Goal: Information Seeking & Learning: Understand process/instructions

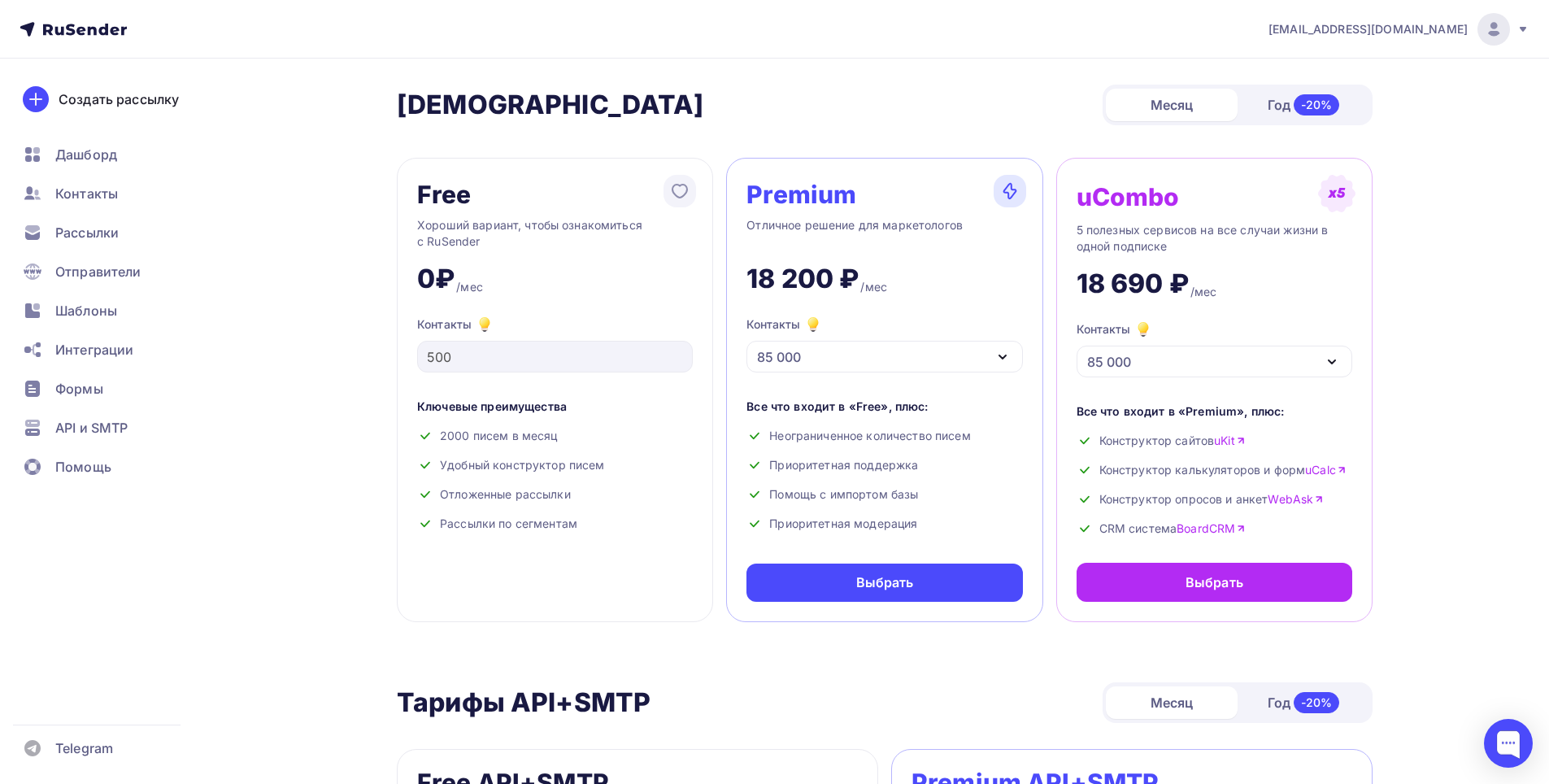
click at [1005, 357] on icon "button" at bounding box center [1002, 357] width 6 height 4
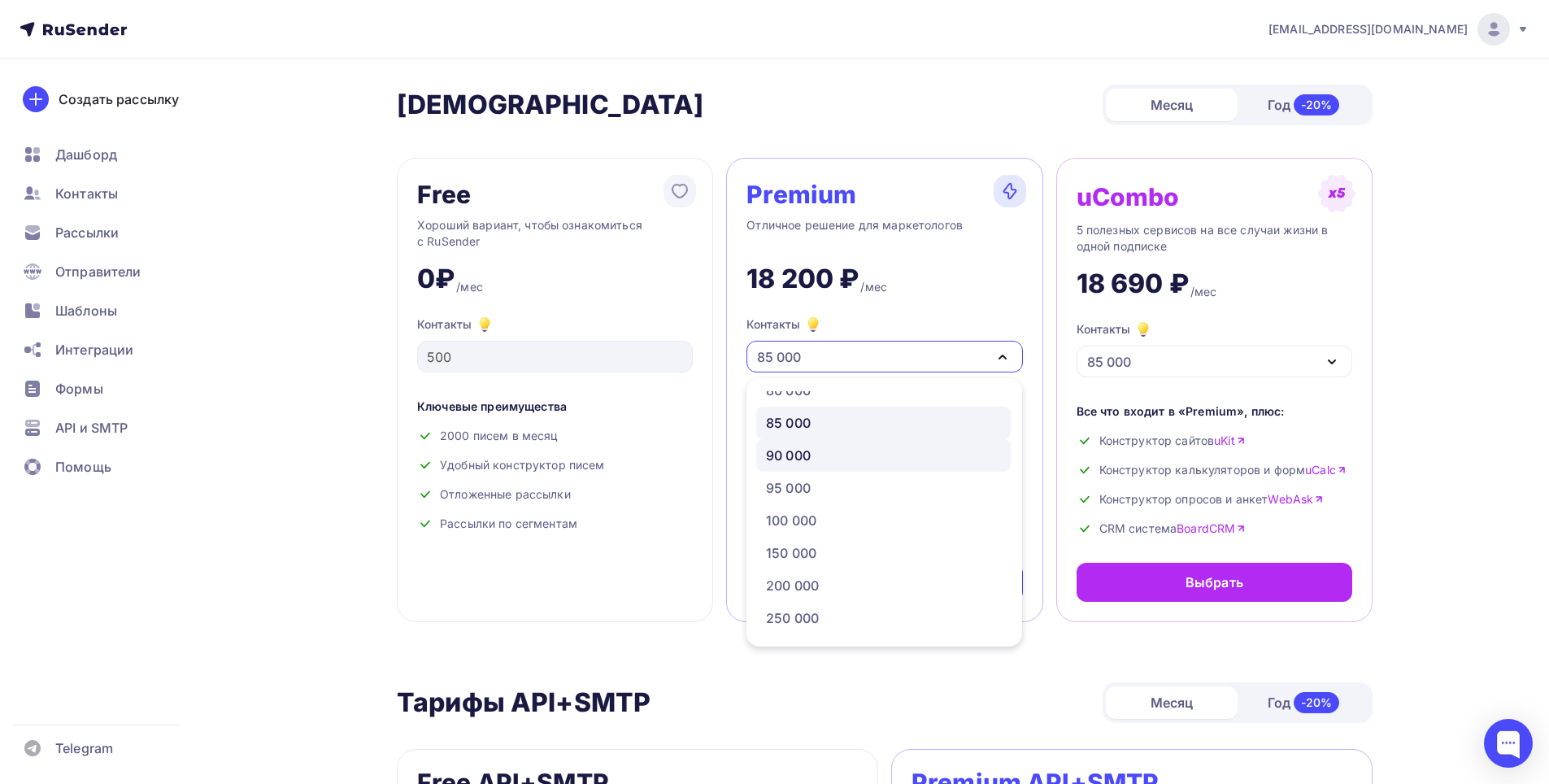
scroll to position [701, 0]
click at [878, 513] on div "100 000" at bounding box center [883, 519] width 235 height 19
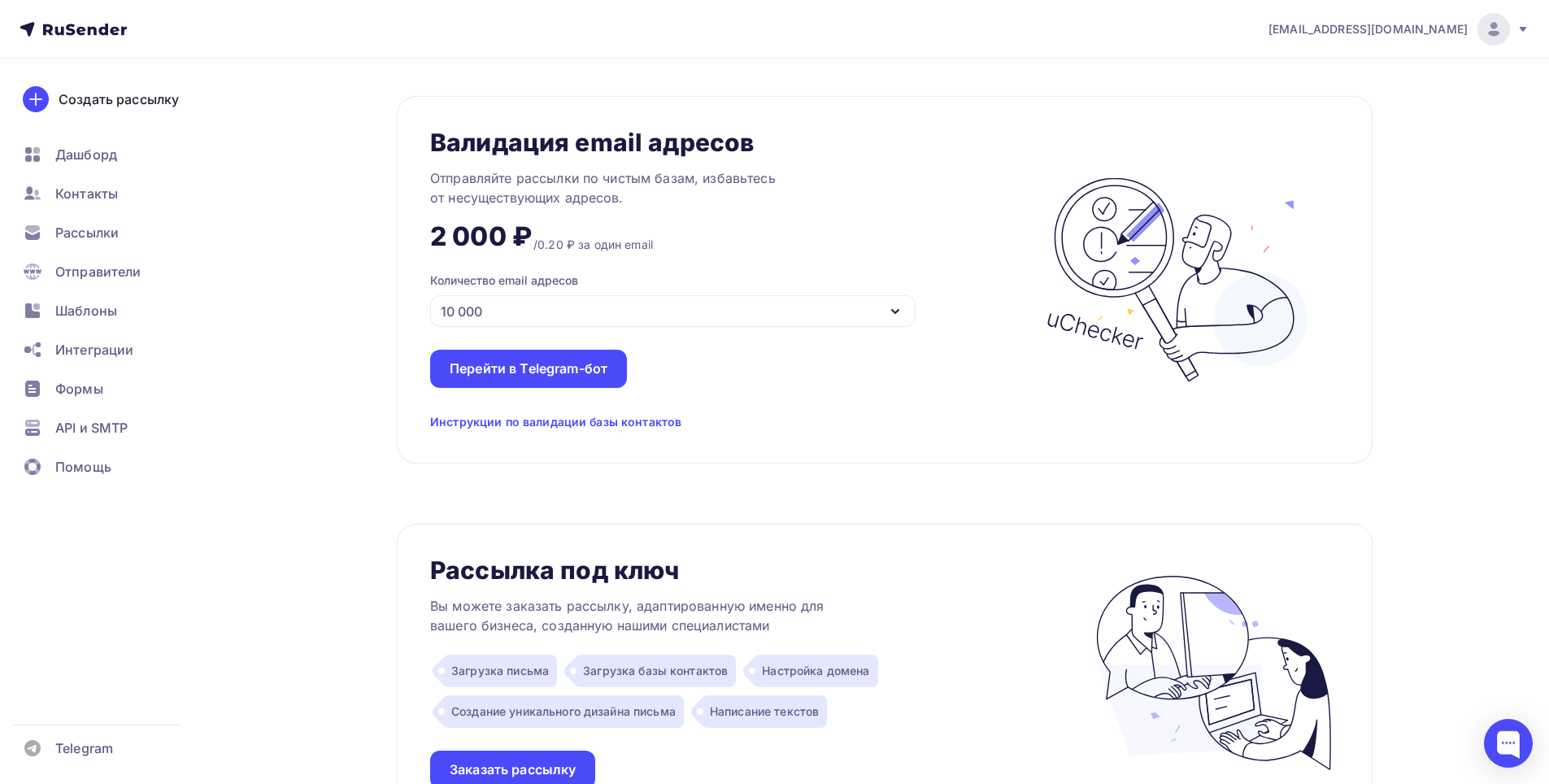
scroll to position [1150, 0]
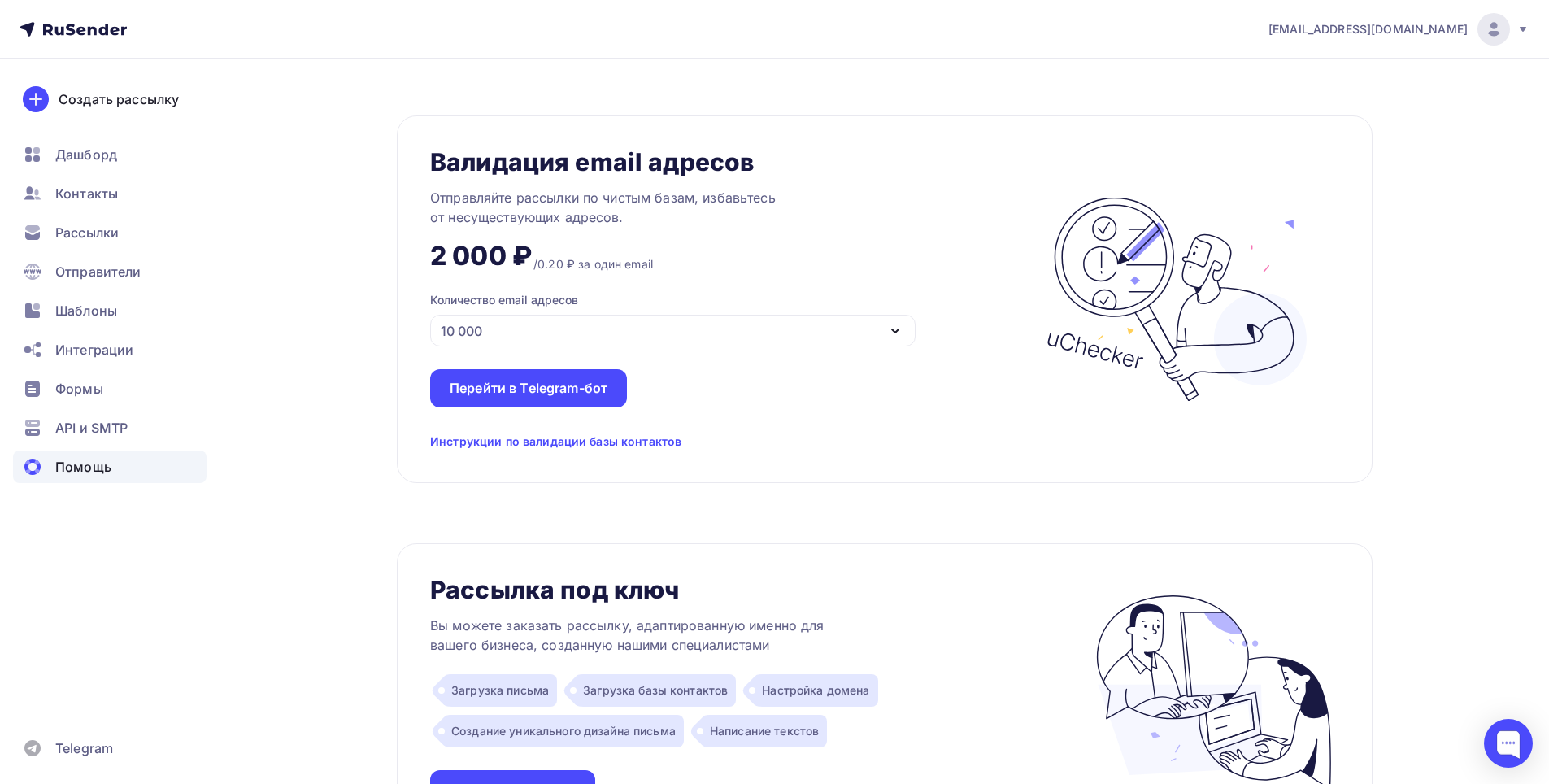
click at [83, 461] on span "Помощь" at bounding box center [82, 466] width 56 height 19
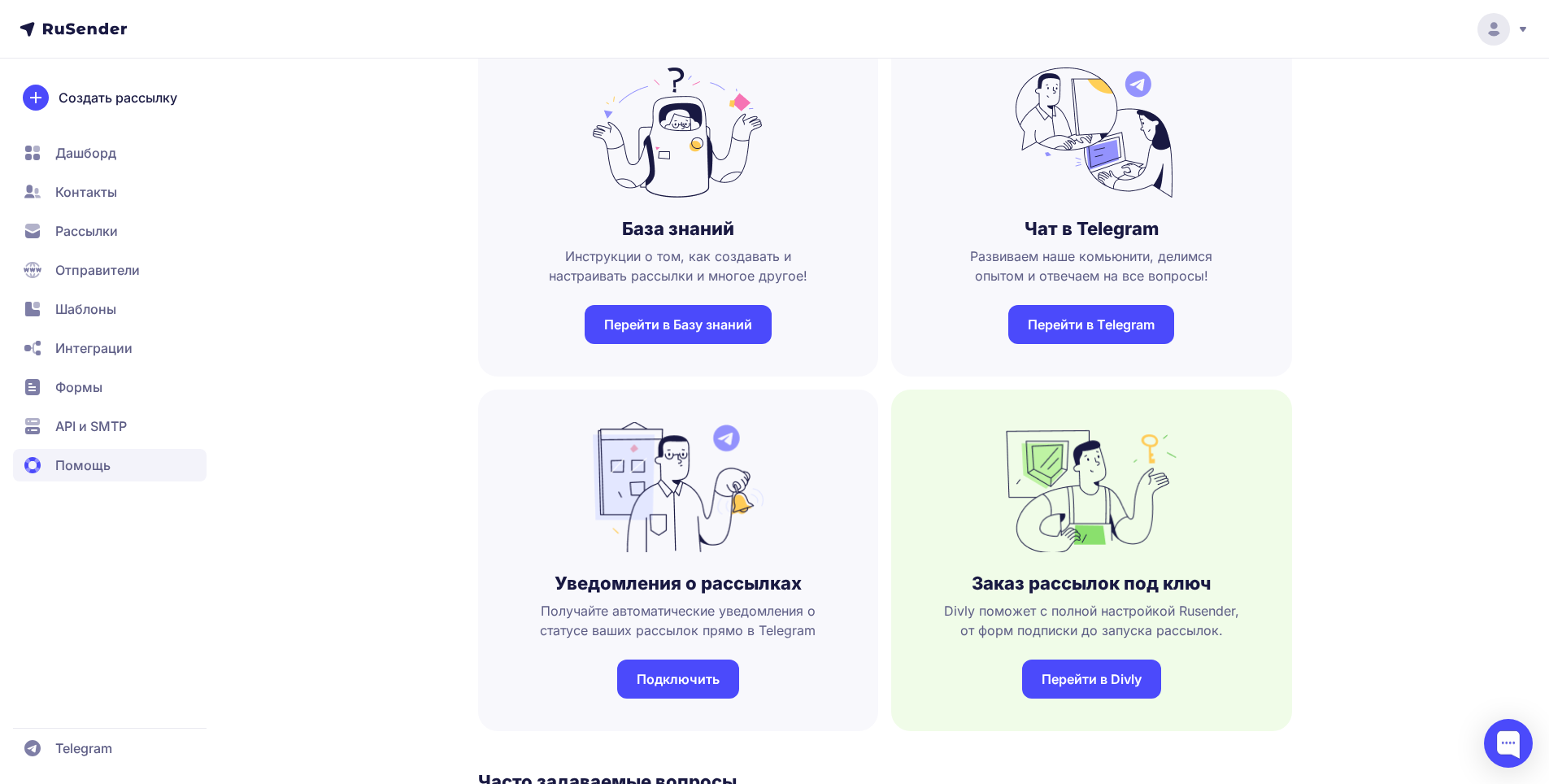
scroll to position [81, 0]
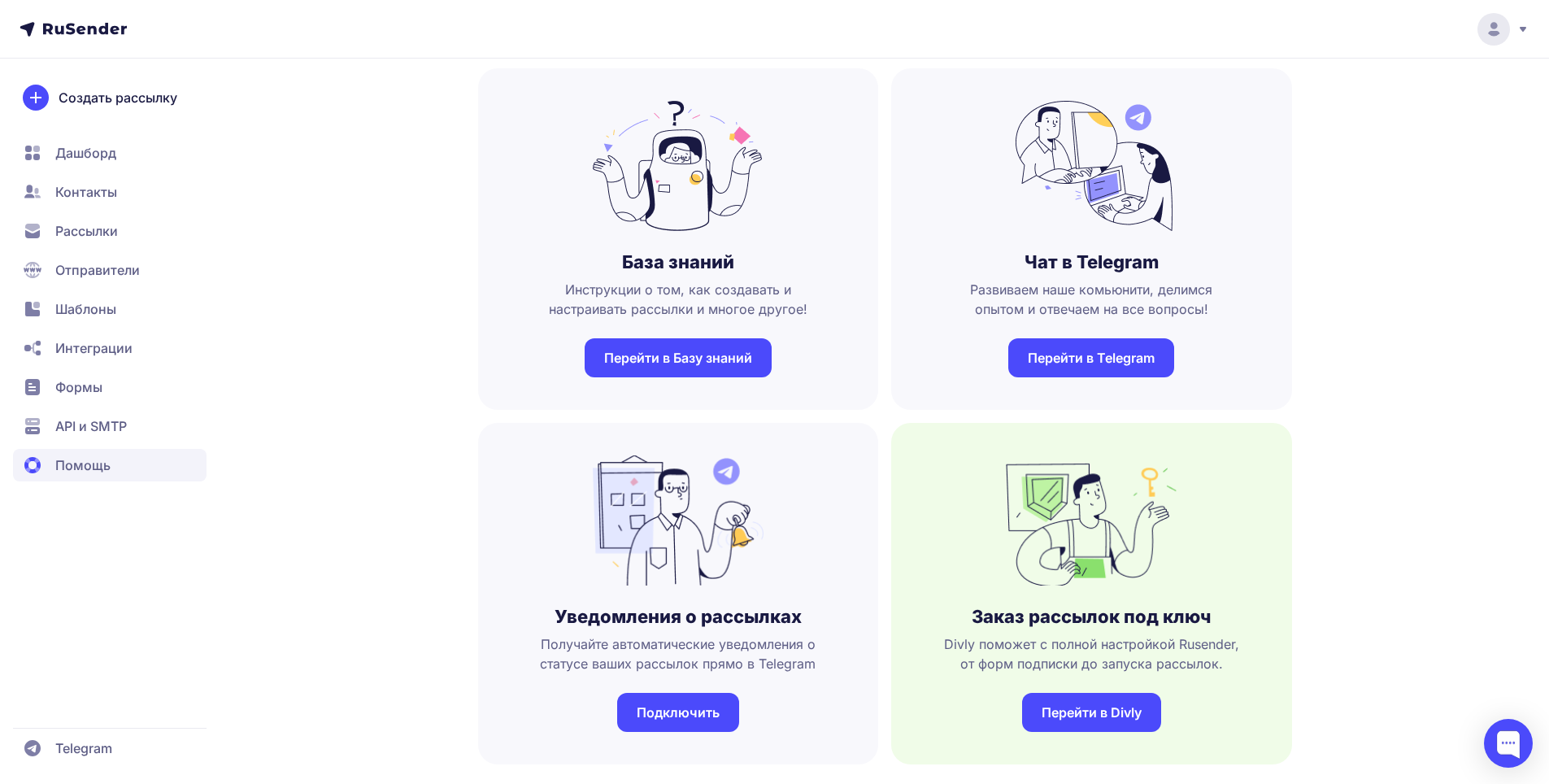
click at [676, 360] on link "Перейти в Базу знаний" at bounding box center [678, 358] width 187 height 39
click at [91, 226] on span "Рассылки" at bounding box center [86, 231] width 62 height 19
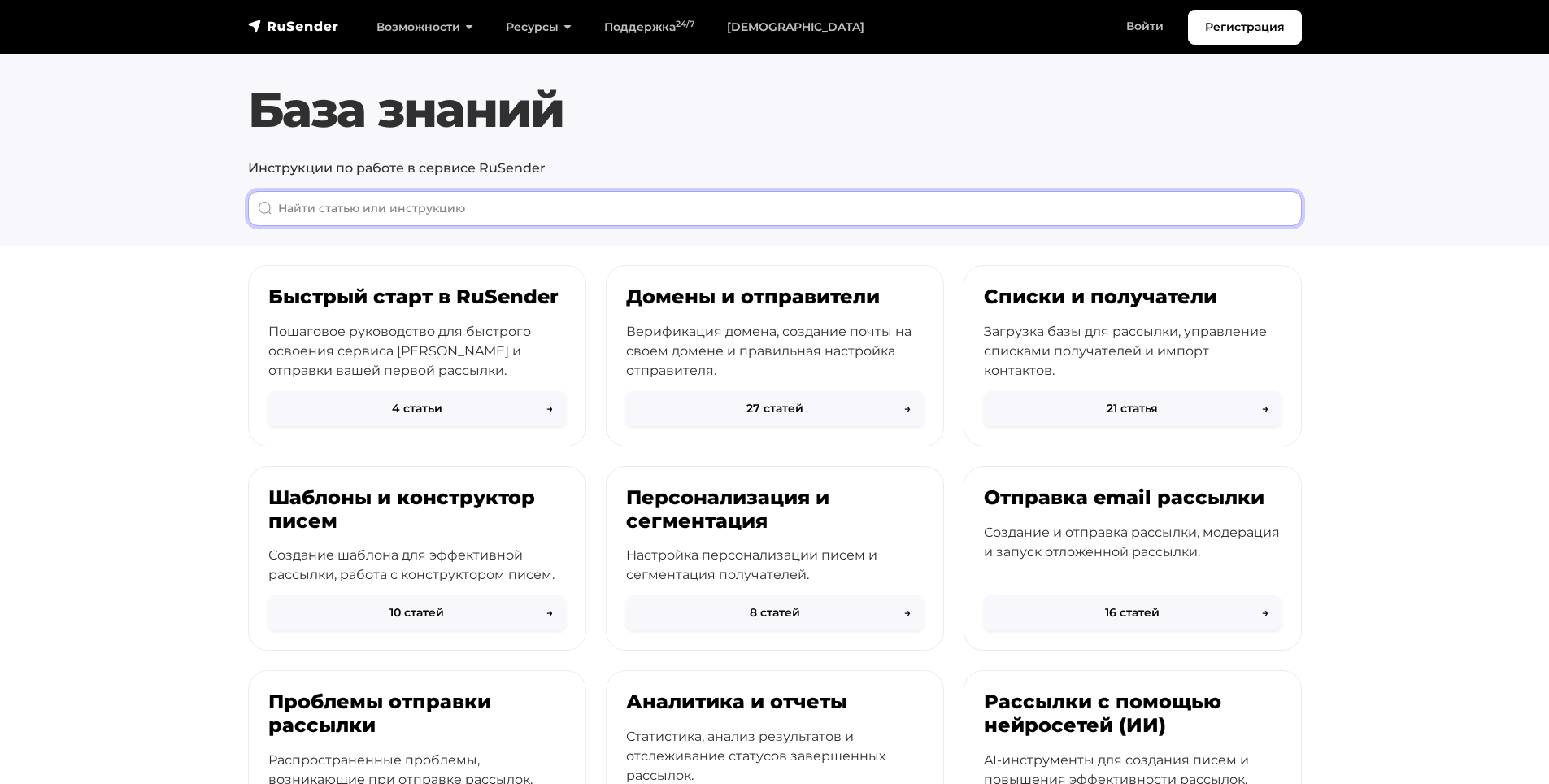
click at [621, 203] on input "When autocomplete results are available use up and down arrows to review and en…" at bounding box center [775, 209] width 1054 height 35
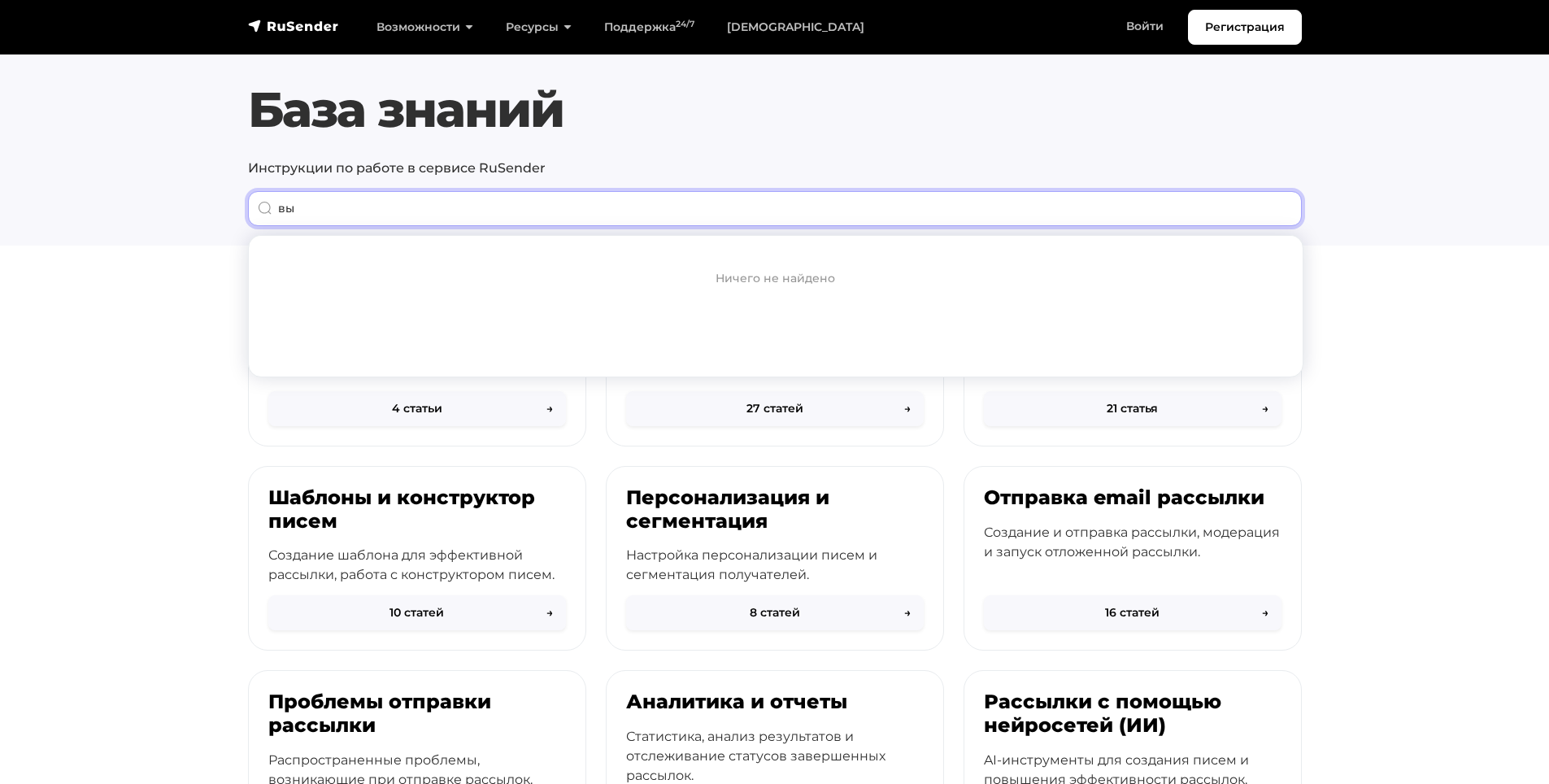
type input "в"
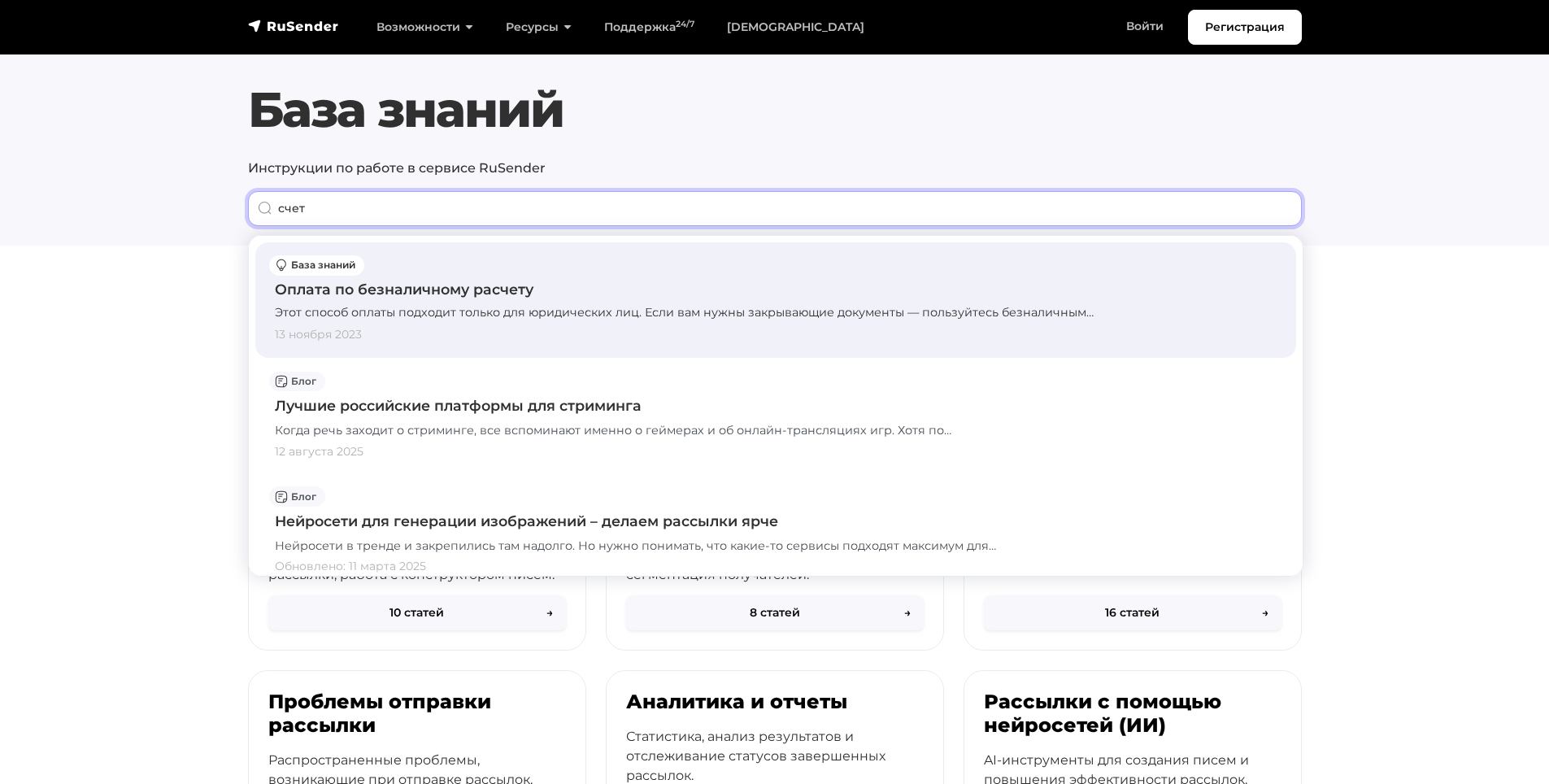
type input "счет"
click at [486, 293] on div "Оплата по безналичному расчету" at bounding box center [775, 289] width 1002 height 21
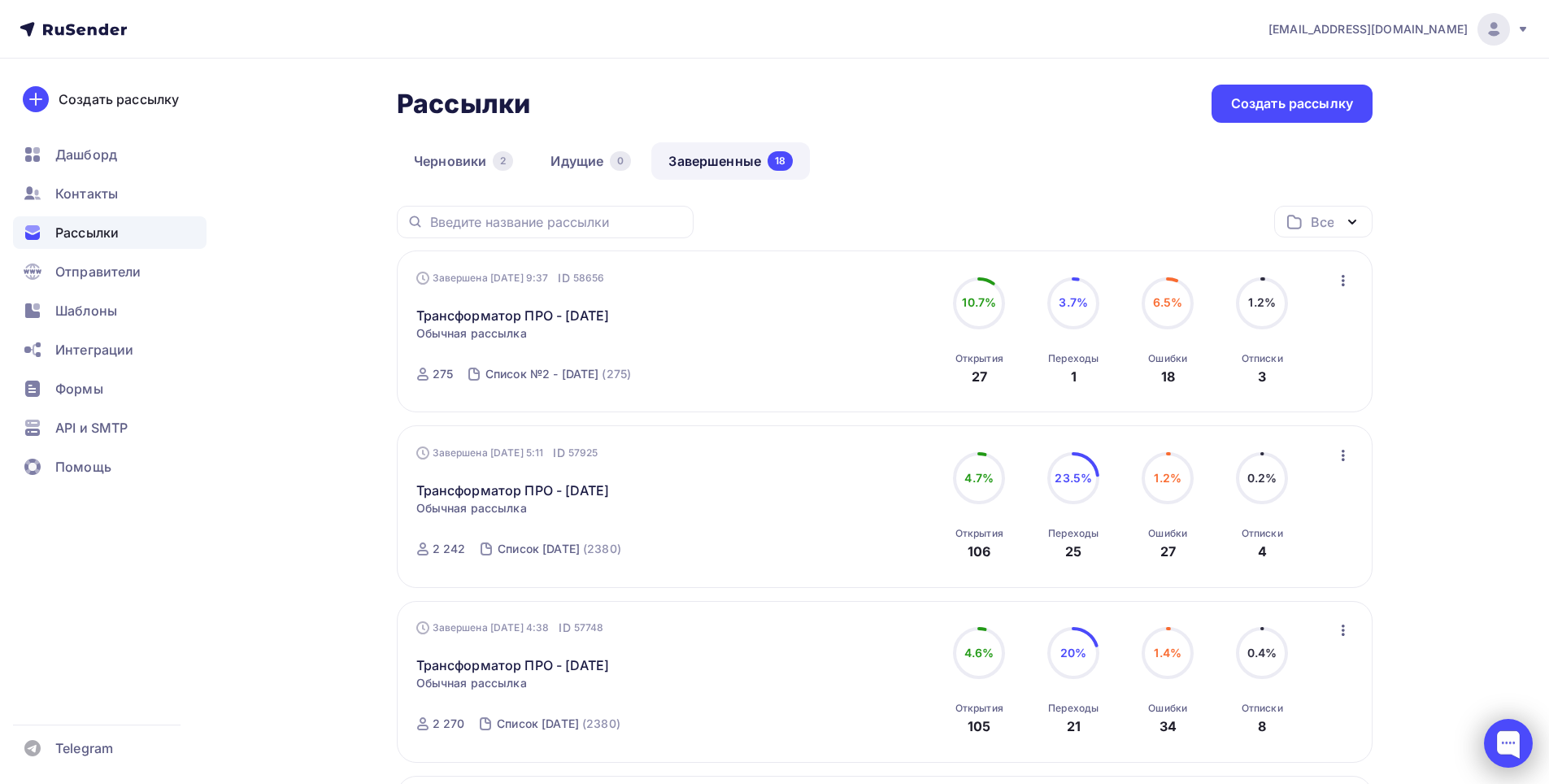
click at [1516, 753] on div at bounding box center [1508, 743] width 48 height 48
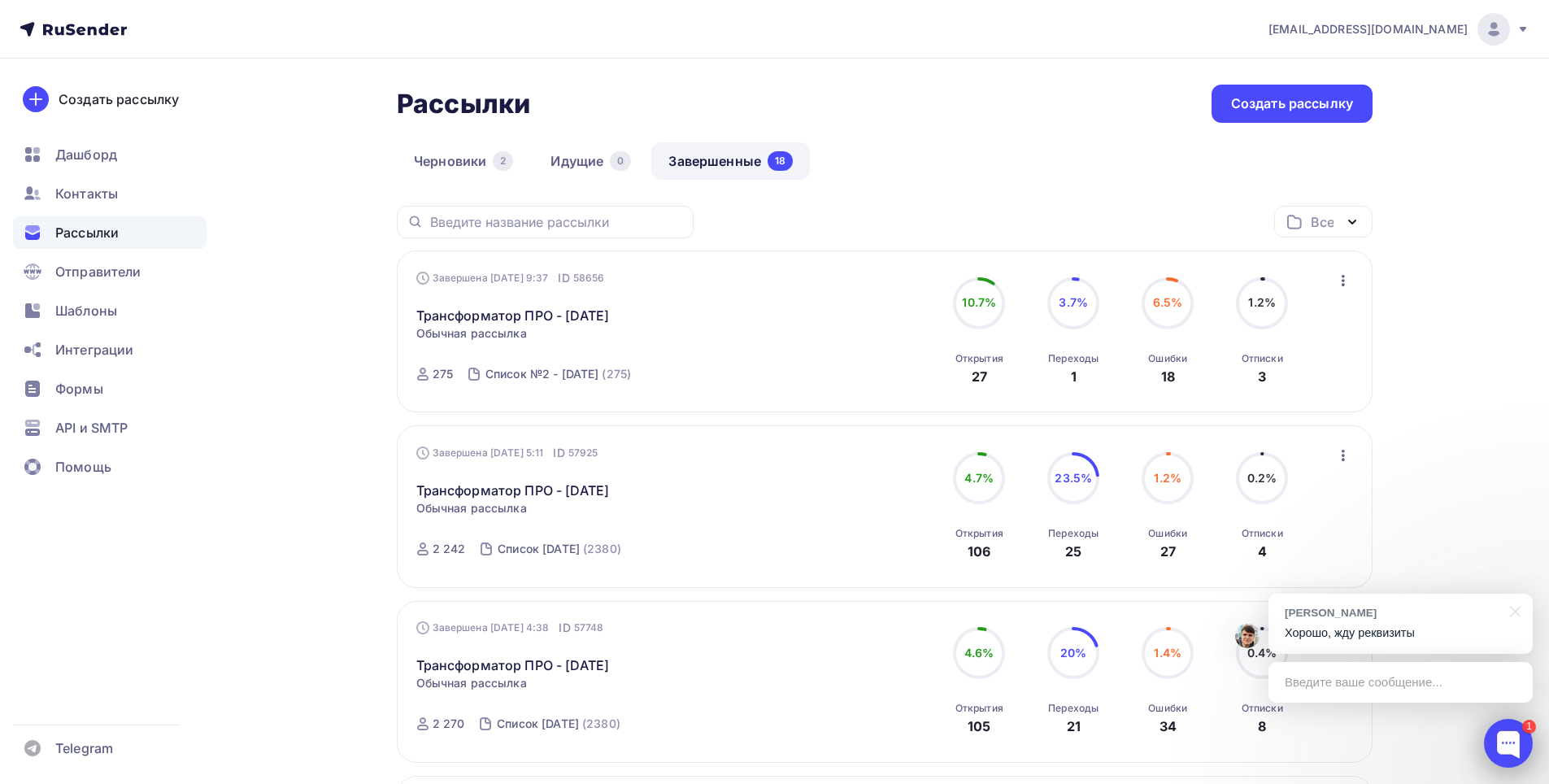
click at [773, 349] on div at bounding box center [1508, 743] width 48 height 48
